Goal: Information Seeking & Learning: Learn about a topic

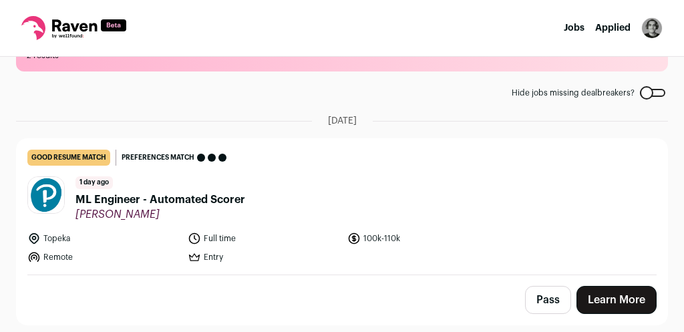
scroll to position [266, 0]
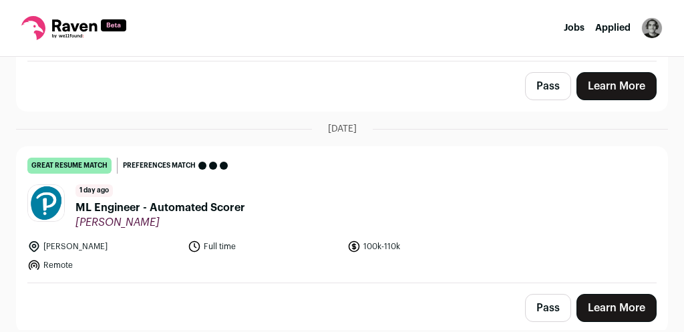
click at [169, 201] on span "ML Engineer - Automated Scorer" at bounding box center [161, 208] width 170 height 16
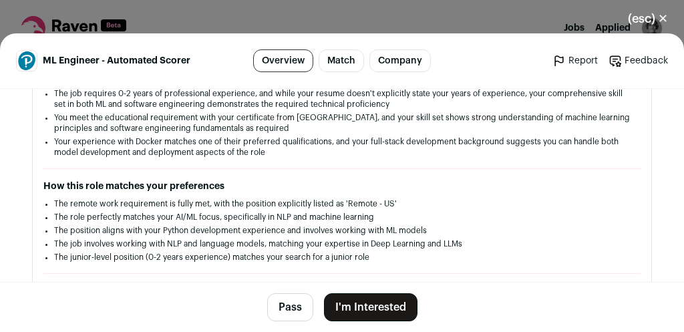
scroll to position [321, 0]
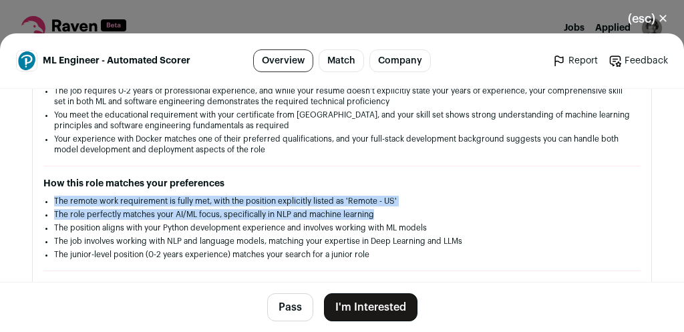
drag, startPoint x: 55, startPoint y: 192, endPoint x: 451, endPoint y: 213, distance: 397.0
click at [451, 213] on div "How this role matches your preferences The remote work requirement is fully met…" at bounding box center [342, 218] width 598 height 83
click at [453, 214] on li "The role perfectly matches your AI/ML focus, specifically in NLP and machine le…" at bounding box center [342, 214] width 576 height 11
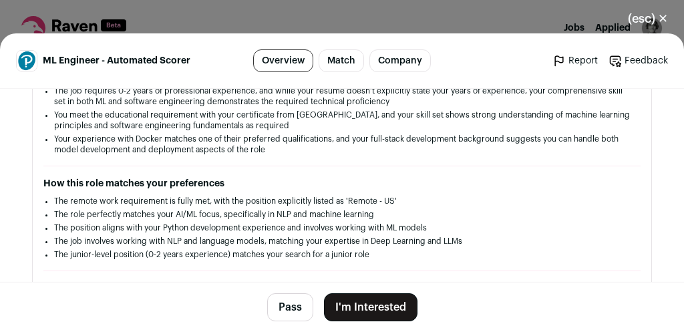
click at [443, 226] on li "The position aligns with your Python development experience and involves workin…" at bounding box center [342, 228] width 576 height 11
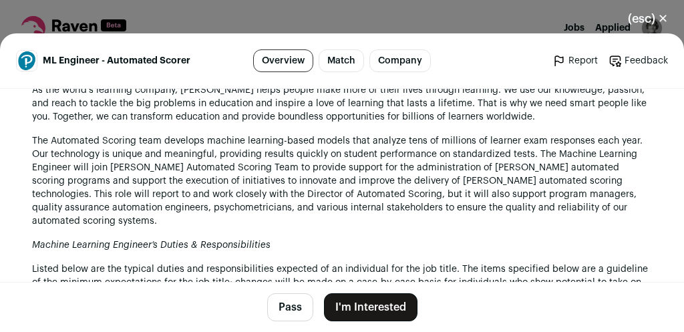
scroll to position [642, 0]
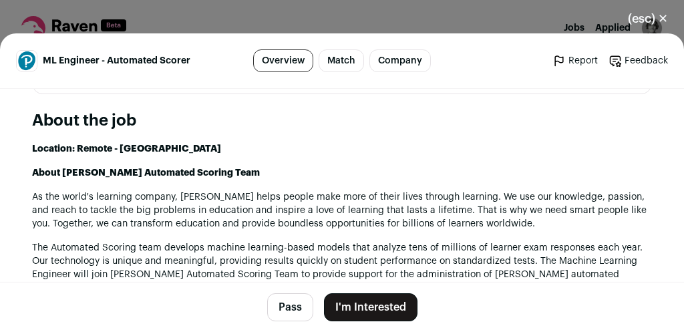
drag, startPoint x: 398, startPoint y: 178, endPoint x: 424, endPoint y: 112, distance: 72.0
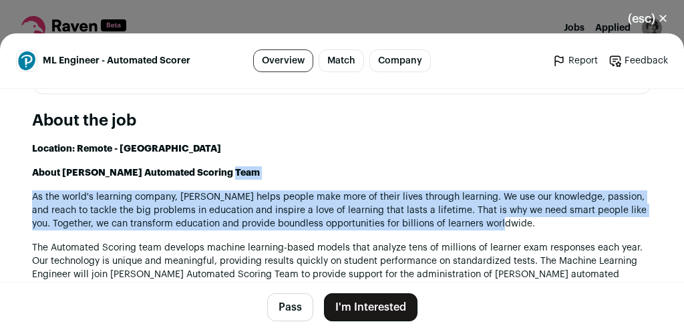
drag, startPoint x: 587, startPoint y: 227, endPoint x: 571, endPoint y: 171, distance: 57.8
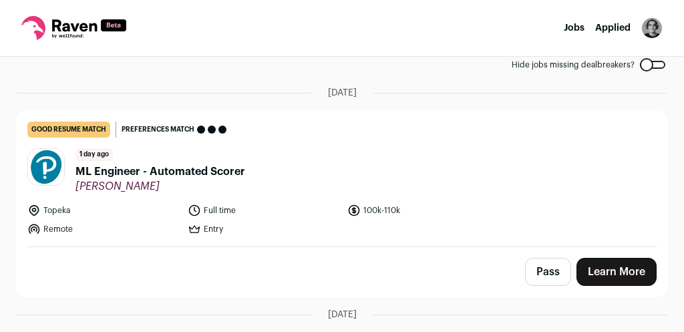
scroll to position [0, 0]
